Goal: Information Seeking & Learning: Understand process/instructions

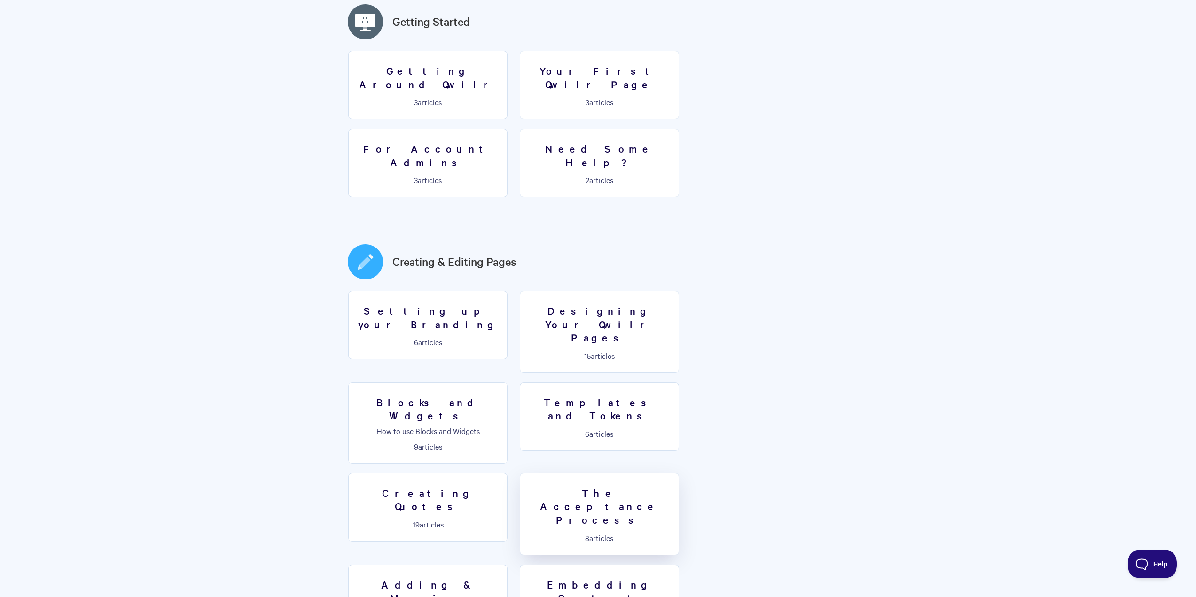
scroll to position [282, 0]
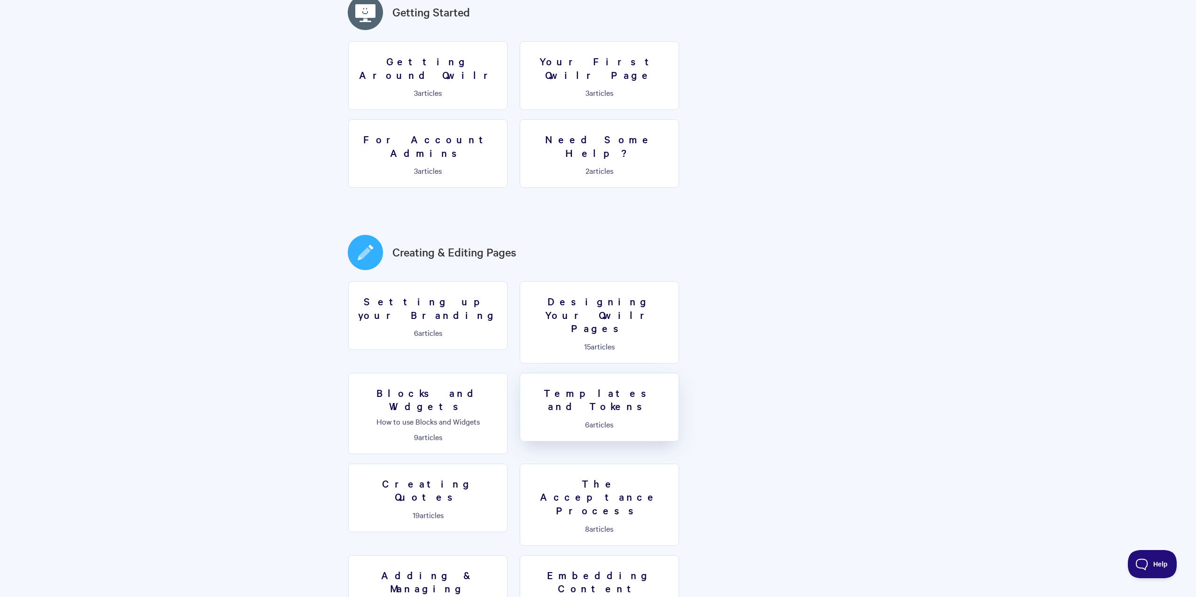
click at [526, 386] on h3 "Templates and Tokens" at bounding box center [599, 399] width 147 height 27
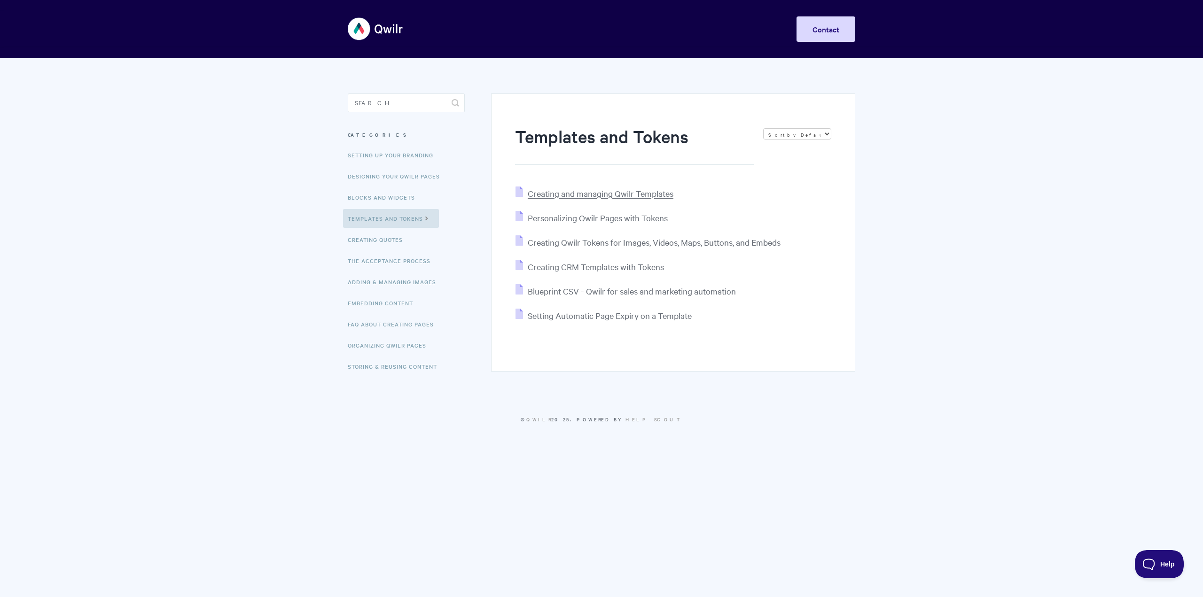
click at [654, 191] on span "Creating and managing Qwilr Templates" at bounding box center [601, 193] width 146 height 11
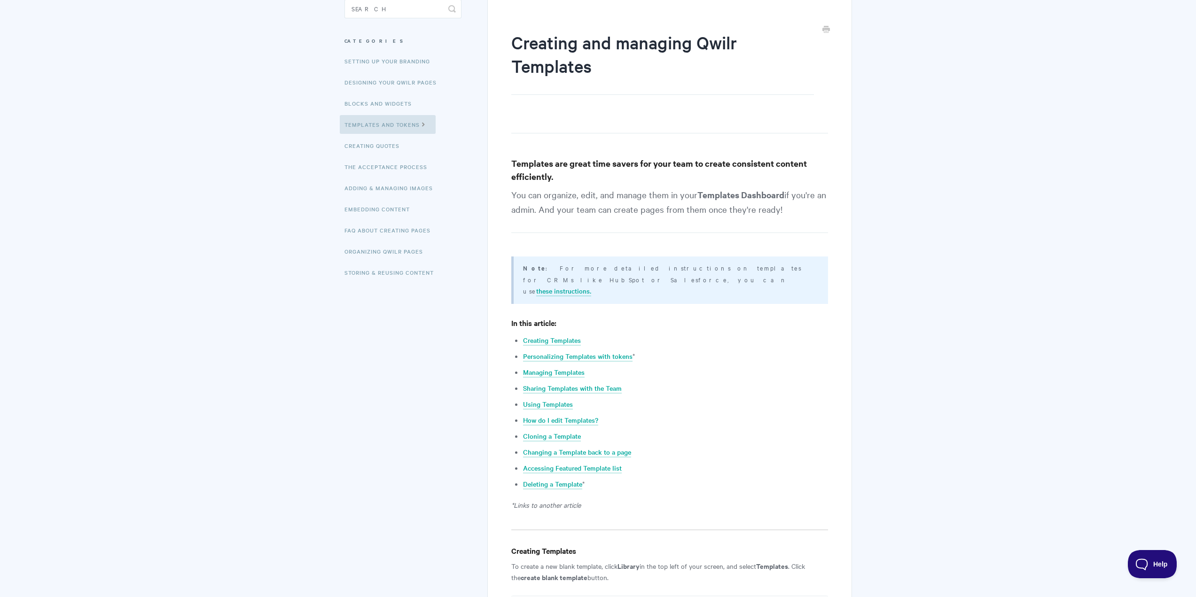
scroll to position [188, 0]
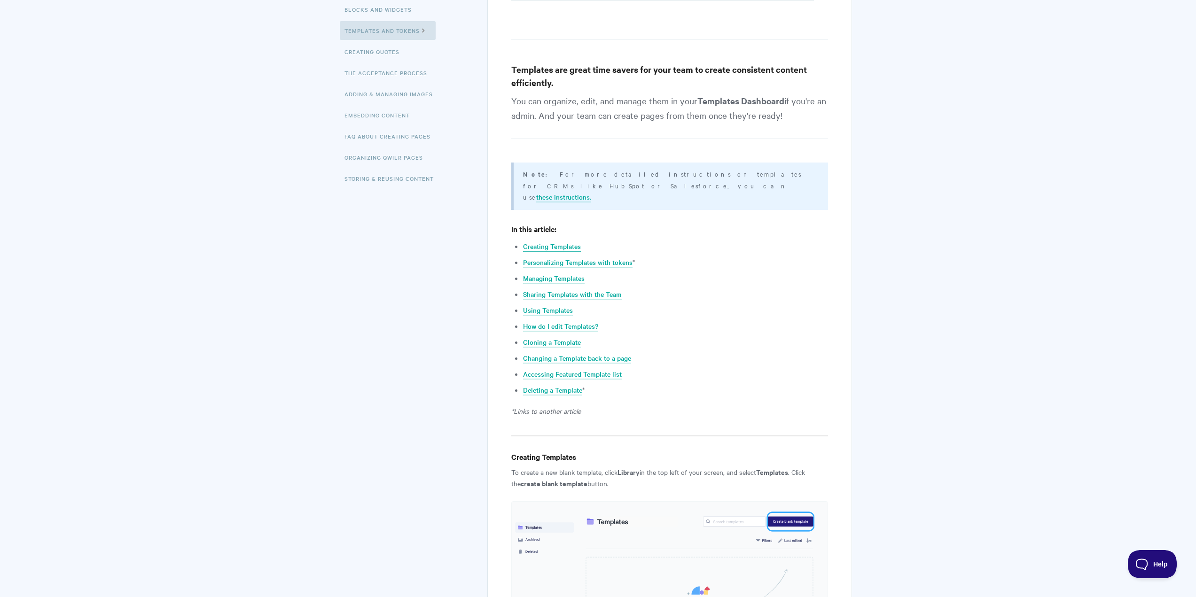
click at [555, 241] on link "Creating Templates" at bounding box center [552, 246] width 58 height 10
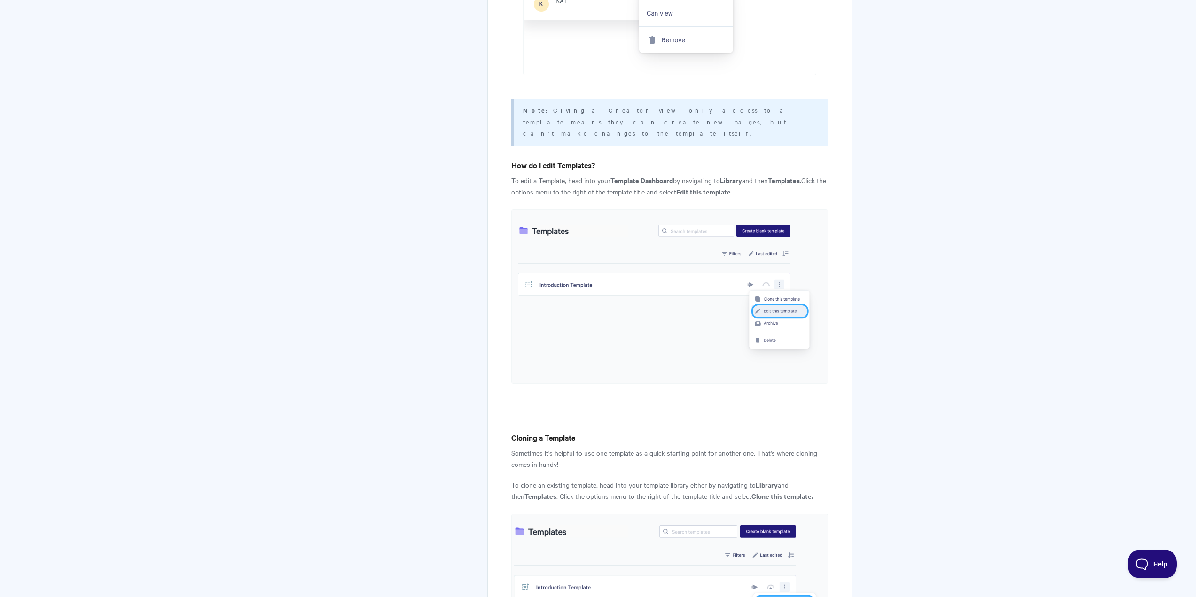
scroll to position [1991, 0]
